Goal: Check status: Check status

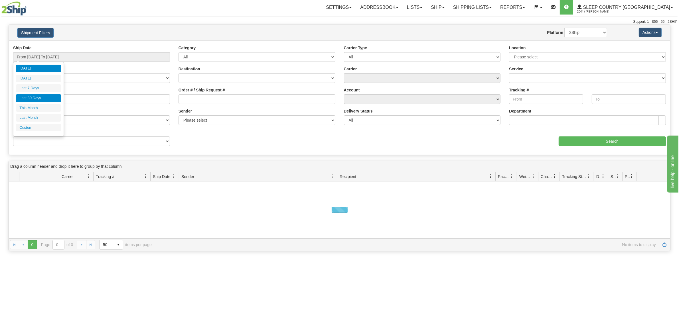
click at [51, 98] on li "Last 30 Days" at bounding box center [39, 98] width 46 height 8
type input "From [DATE] To [DATE]"
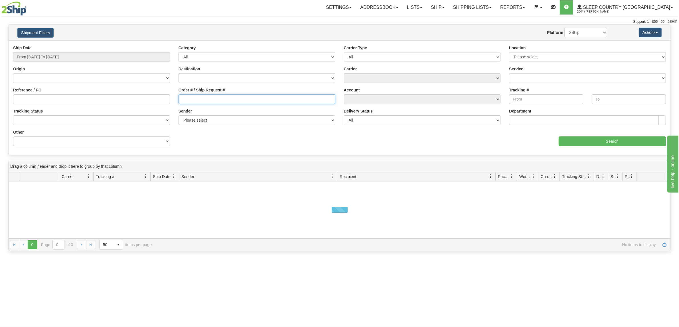
click at [221, 103] on input "Order # / Ship Request #" at bounding box center [257, 99] width 157 height 10
paste input "9000H007315"
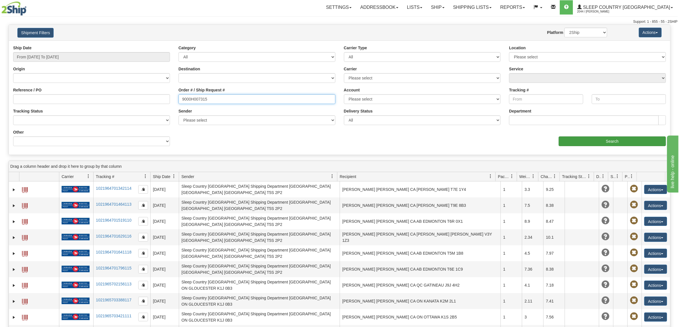
type input "9000H007315"
click at [565, 138] on input "Search" at bounding box center [613, 142] width 108 height 10
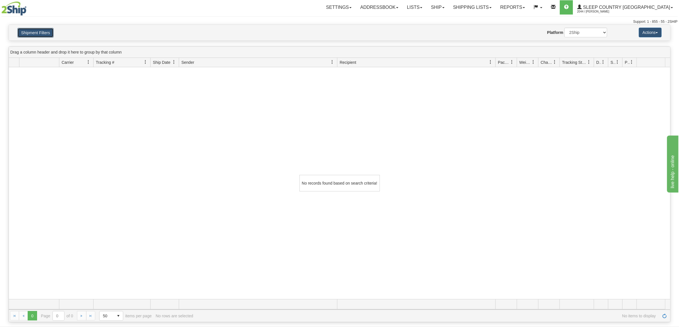
click at [26, 28] on button "Shipment Filters" at bounding box center [35, 33] width 36 height 10
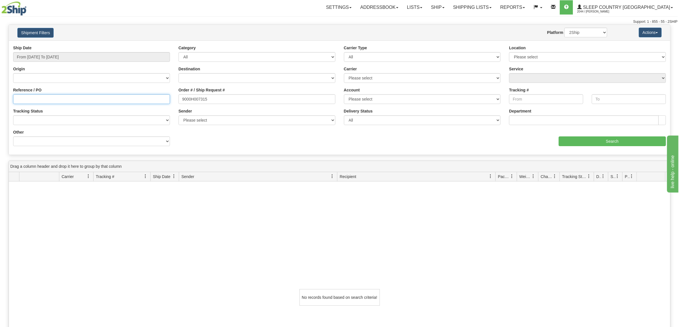
click at [57, 101] on input "Reference / PO" at bounding box center [91, 99] width 157 height 10
paste input "9000H007315"
type input "9000H007315"
drag, startPoint x: 202, startPoint y: 103, endPoint x: 83, endPoint y: 101, distance: 119.0
click at [83, 45] on div "Reference / PO 9000H007315 Order # / Ship Request # 9000H007315 Account Please …" at bounding box center [339, 45] width 661 height 0
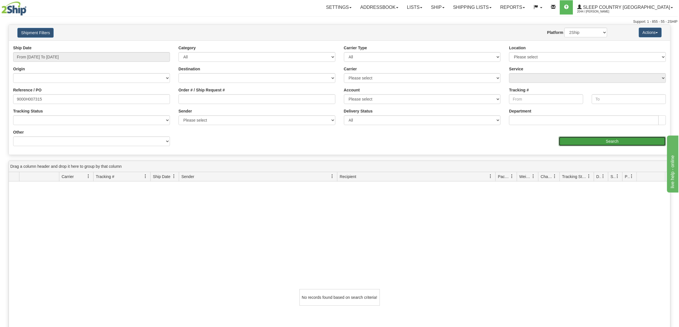
click at [637, 139] on input "Search" at bounding box center [613, 142] width 108 height 10
